Goal: Information Seeking & Learning: Check status

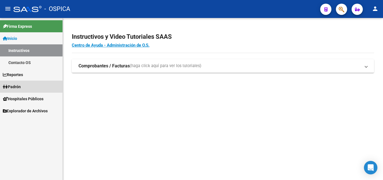
click at [33, 86] on link "Padrón" at bounding box center [31, 86] width 62 height 12
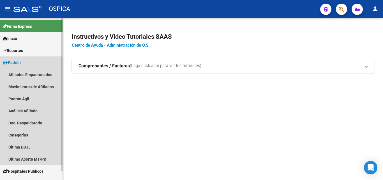
click at [34, 61] on link "Padrón" at bounding box center [31, 62] width 62 height 12
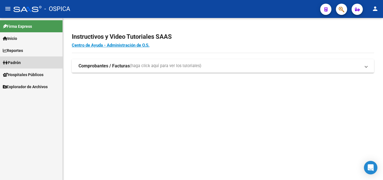
click at [34, 61] on link "Padrón" at bounding box center [31, 62] width 62 height 12
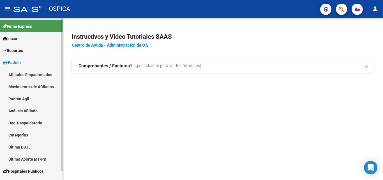
click at [41, 35] on link "Inicio" at bounding box center [31, 38] width 62 height 12
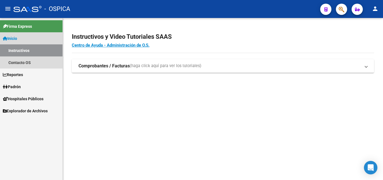
click at [41, 35] on link "Inicio" at bounding box center [31, 38] width 62 height 12
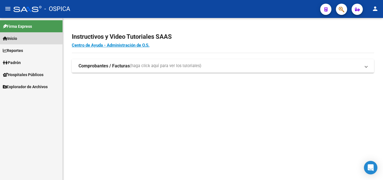
click at [41, 35] on link "Inicio" at bounding box center [31, 38] width 62 height 12
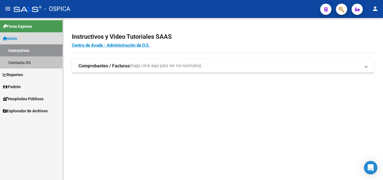
click at [36, 67] on link "Contacto OS" at bounding box center [31, 62] width 62 height 12
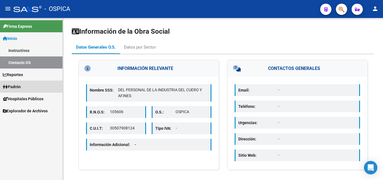
click at [31, 87] on link "Padrón" at bounding box center [31, 86] width 62 height 12
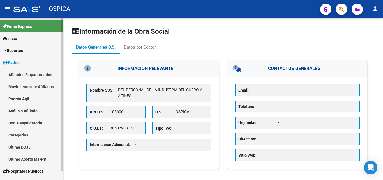
click at [44, 111] on link "Análisis Afiliado" at bounding box center [31, 111] width 62 height 12
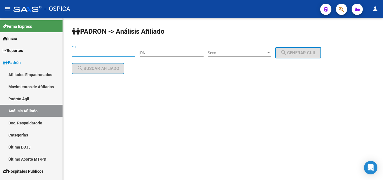
paste input "20-31107328-2"
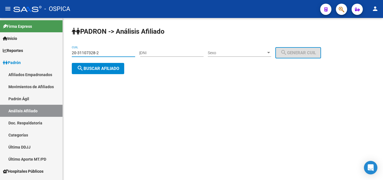
click at [85, 52] on input "20-31107328-2" at bounding box center [103, 52] width 63 height 5
type input "20-31107328-2"
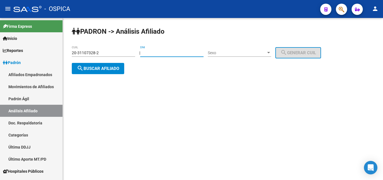
paste input "31107328"
type input "31107328"
click at [245, 52] on span "Sexo" at bounding box center [237, 52] width 58 height 5
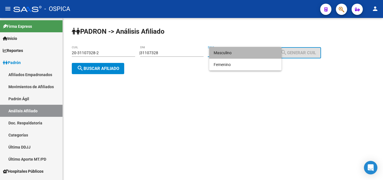
click at [245, 52] on span "Masculino" at bounding box center [245, 53] width 63 height 12
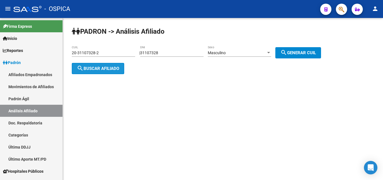
click at [114, 70] on span "search Buscar afiliado" at bounding box center [98, 68] width 42 height 5
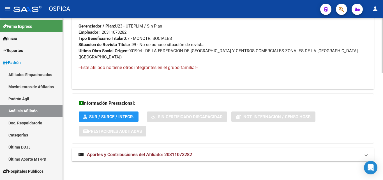
scroll to position [314, 0]
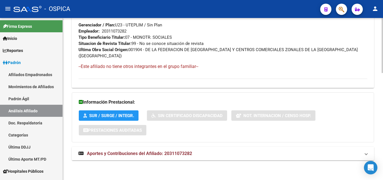
click at [104, 153] on span "Aportes y Contribuciones del Afiliado: 20311073282" at bounding box center [139, 152] width 105 height 5
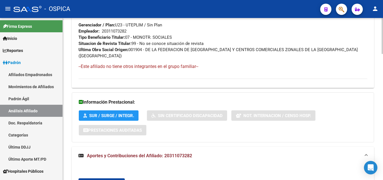
click at [382, 157] on div at bounding box center [381, 99] width 1 height 162
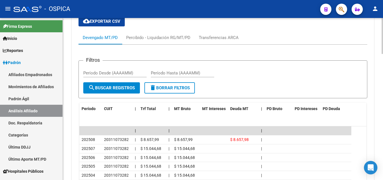
click at [382, 157] on div at bounding box center [381, 141] width 1 height 36
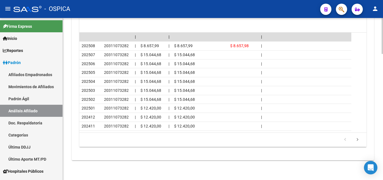
click at [382, 173] on div at bounding box center [381, 99] width 1 height 162
